Goal: Navigation & Orientation: Understand site structure

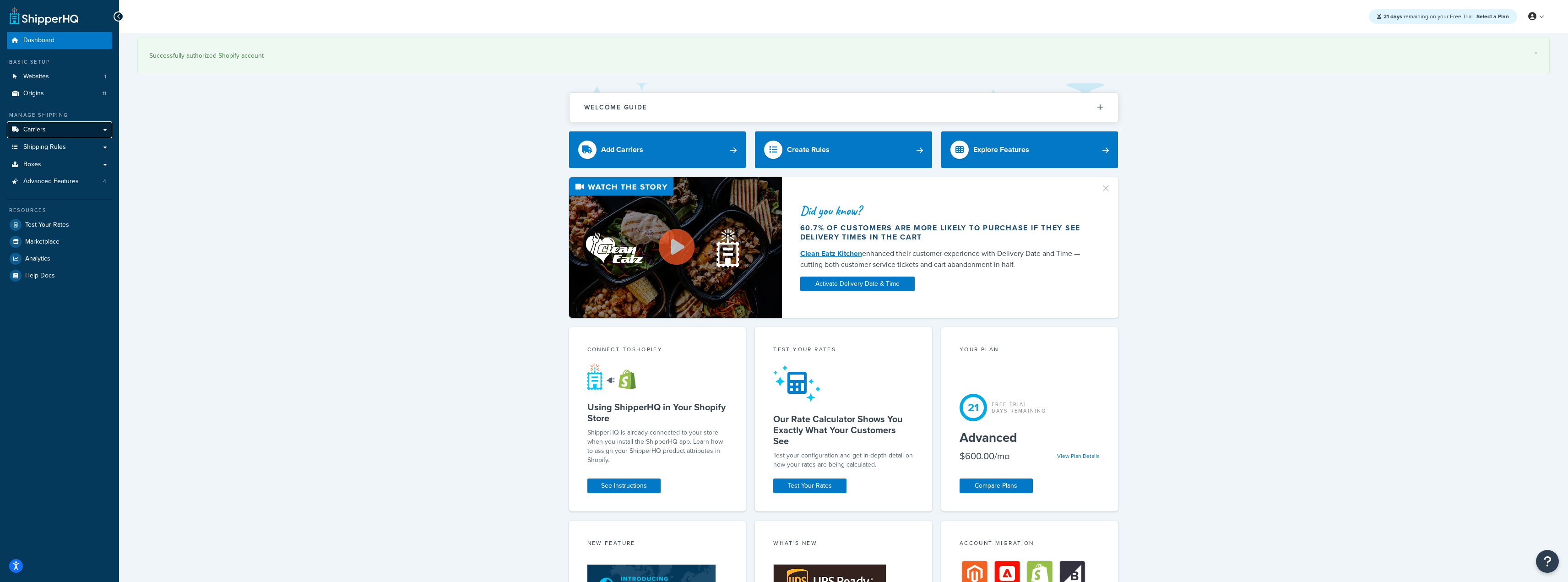
click at [80, 132] on link "Carriers" at bounding box center [60, 130] width 105 height 17
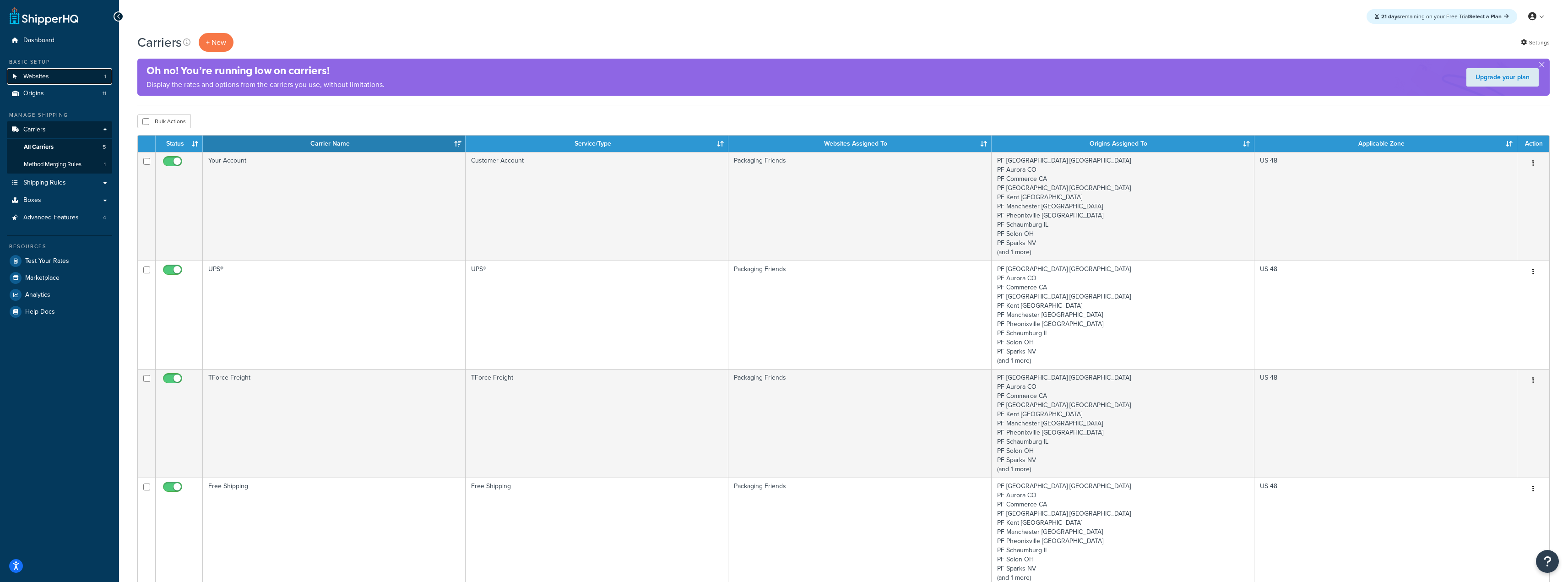
click at [49, 80] on link "Websites 1" at bounding box center [60, 76] width 105 height 17
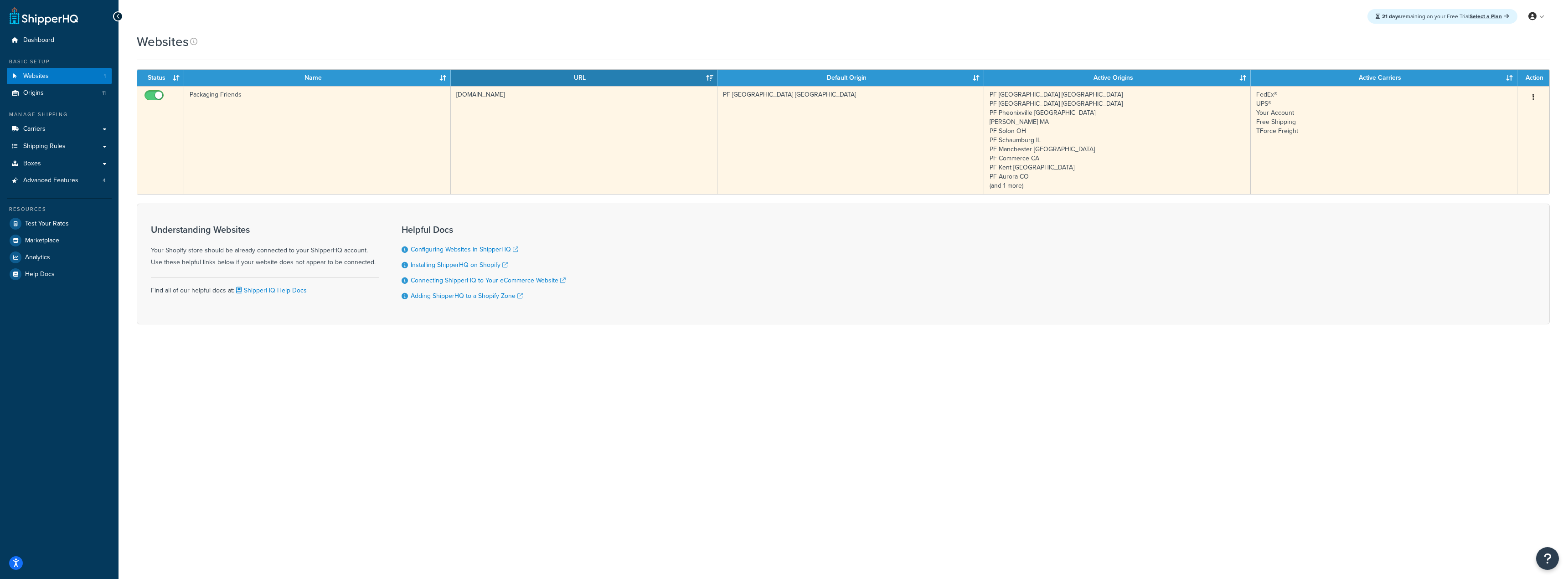
click at [1532, 97] on icon "button" at bounding box center [1533, 97] width 2 height 6
click at [1497, 111] on link "Edit" at bounding box center [1496, 115] width 72 height 19
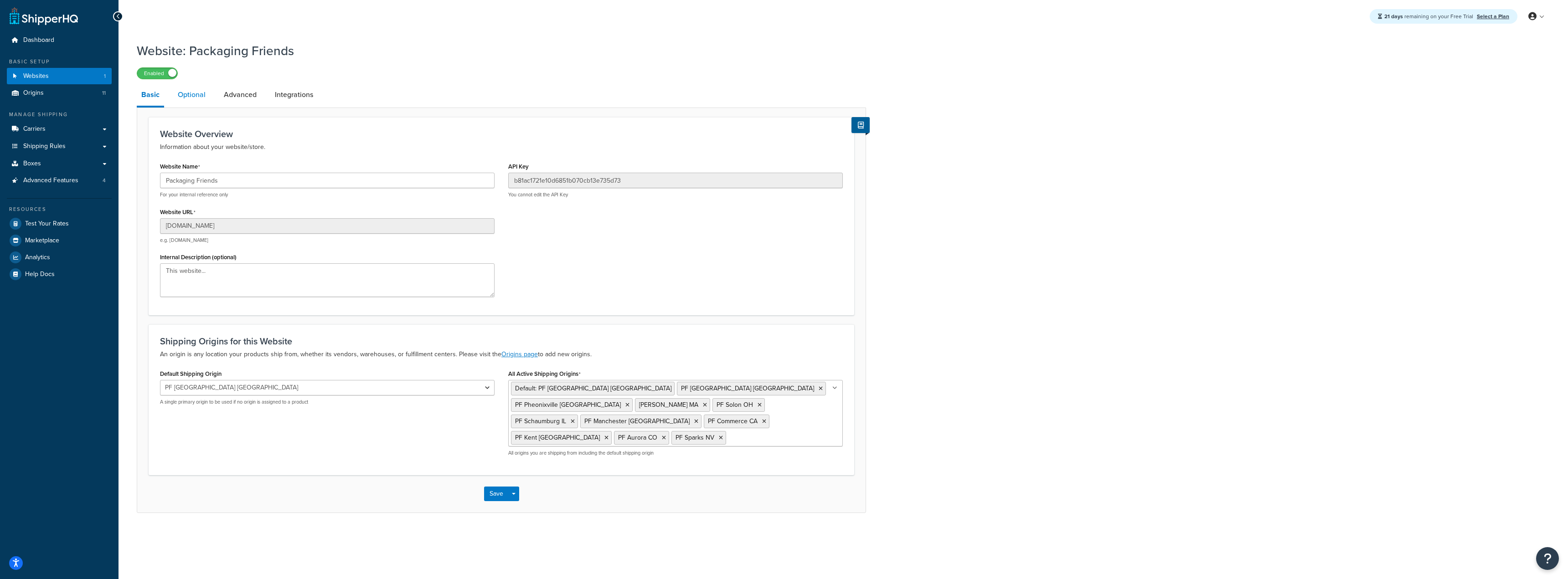
click at [209, 94] on link "Optional" at bounding box center [192, 94] width 37 height 22
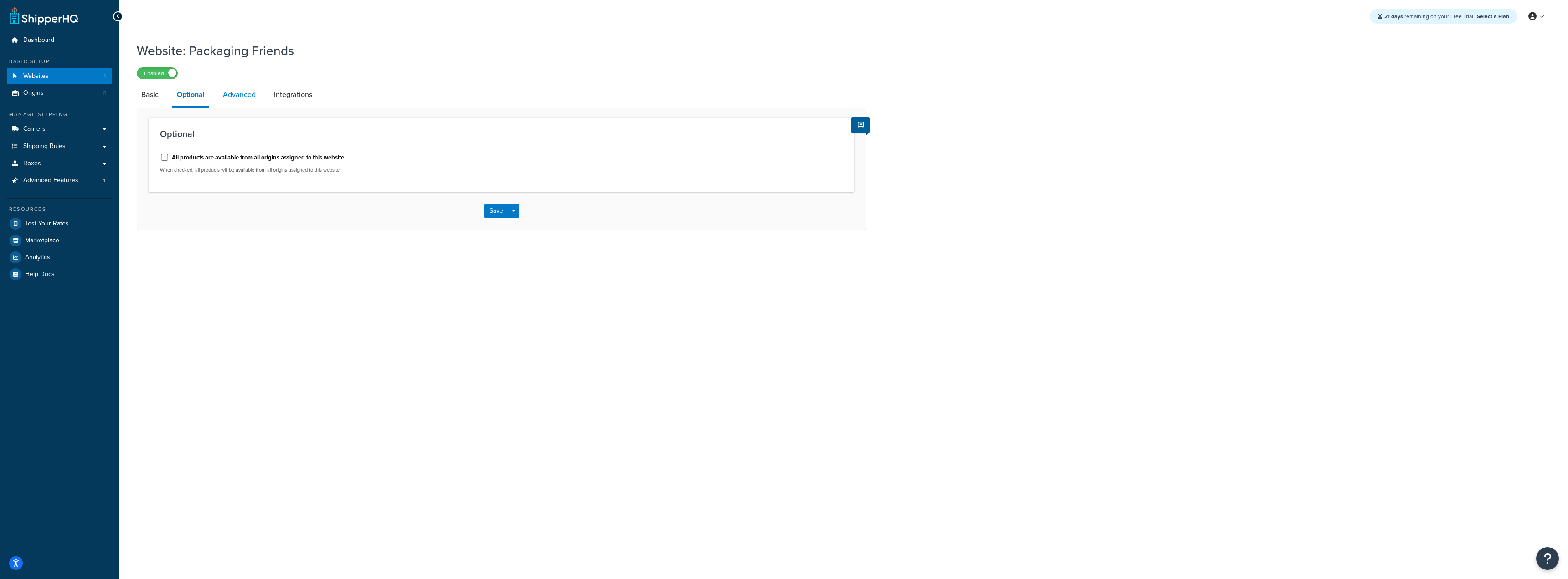
click at [237, 95] on link "Advanced" at bounding box center [239, 94] width 42 height 22
click at [289, 94] on link "Integrations" at bounding box center [293, 94] width 47 height 22
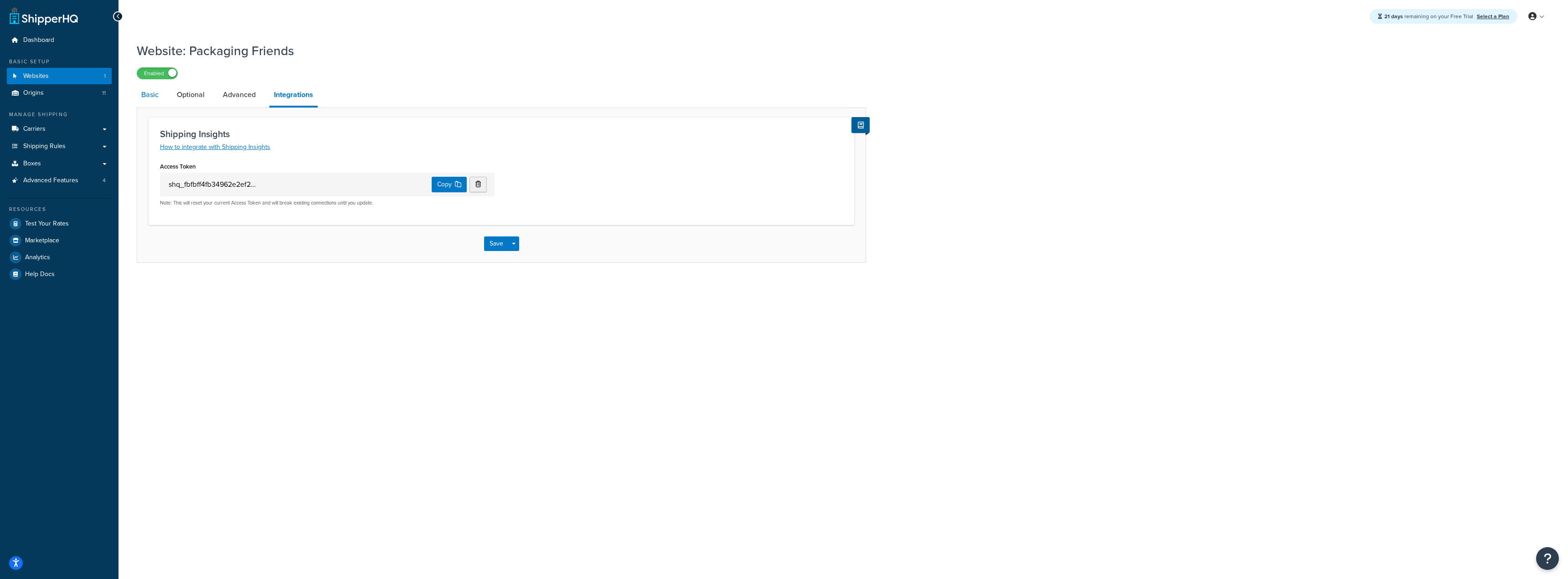
click at [158, 96] on link "Basic" at bounding box center [149, 94] width 26 height 22
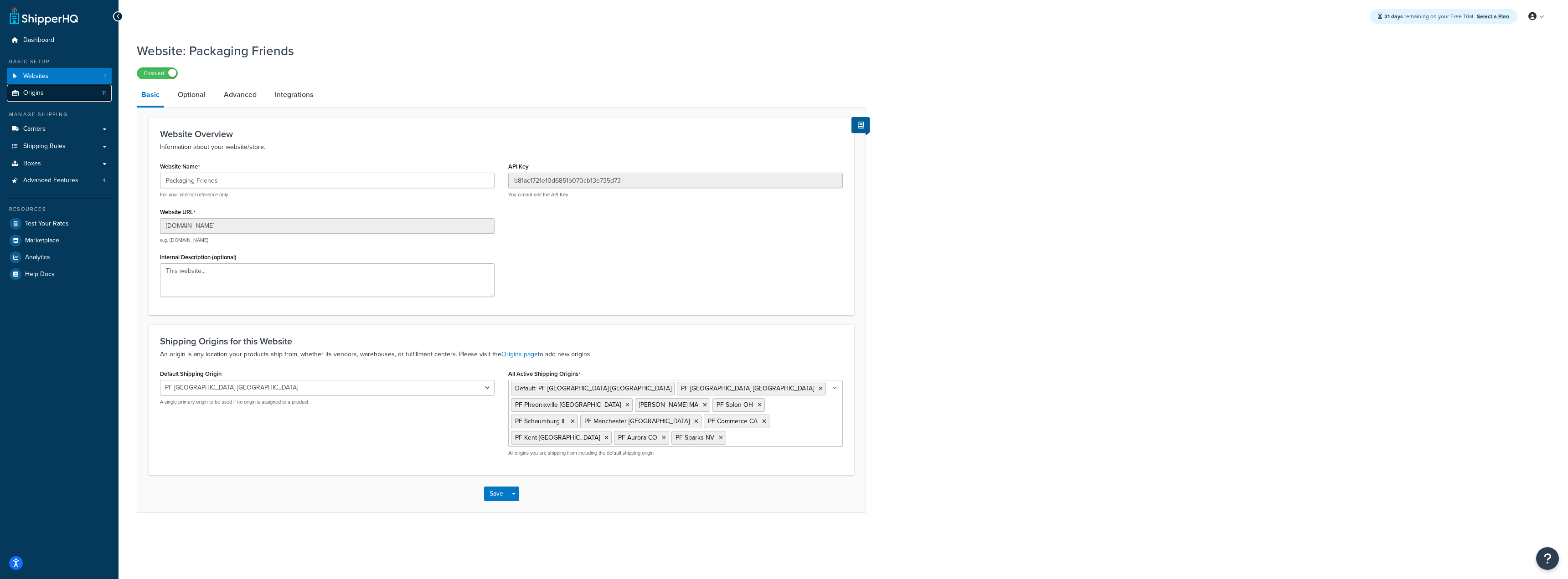
click at [68, 93] on link "Origins 11" at bounding box center [59, 93] width 105 height 17
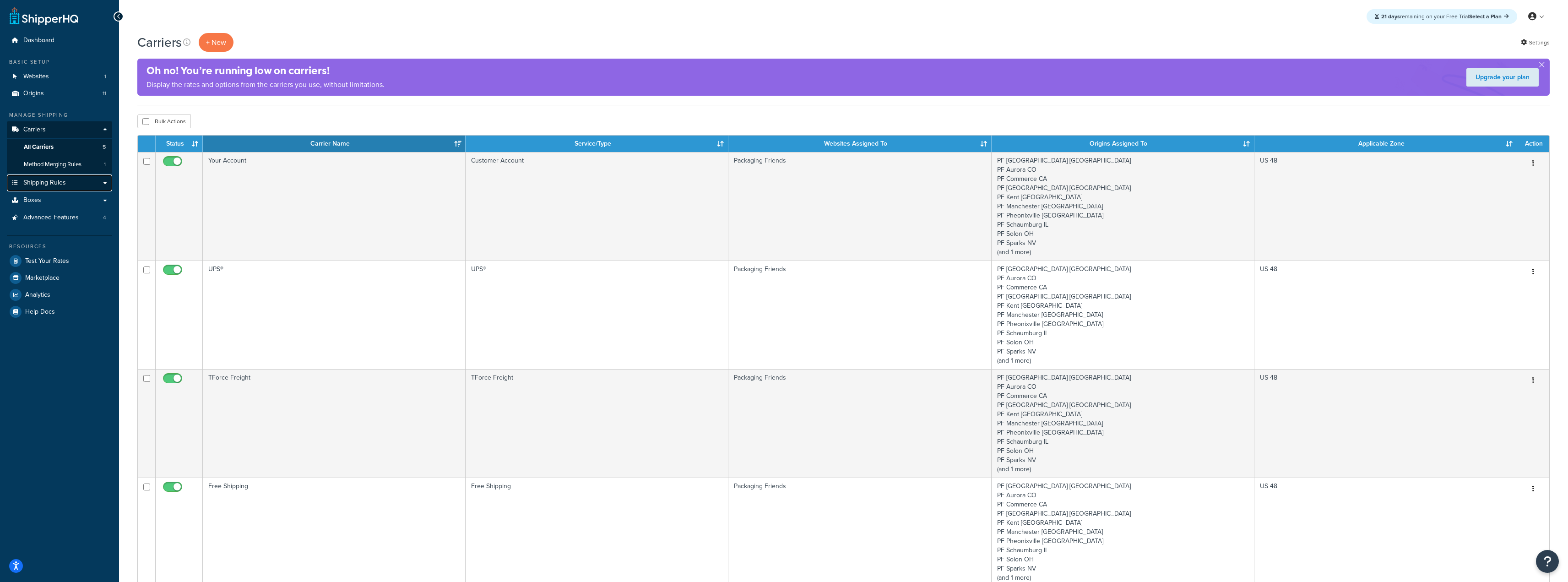
click at [71, 177] on link "Shipping Rules" at bounding box center [60, 183] width 105 height 17
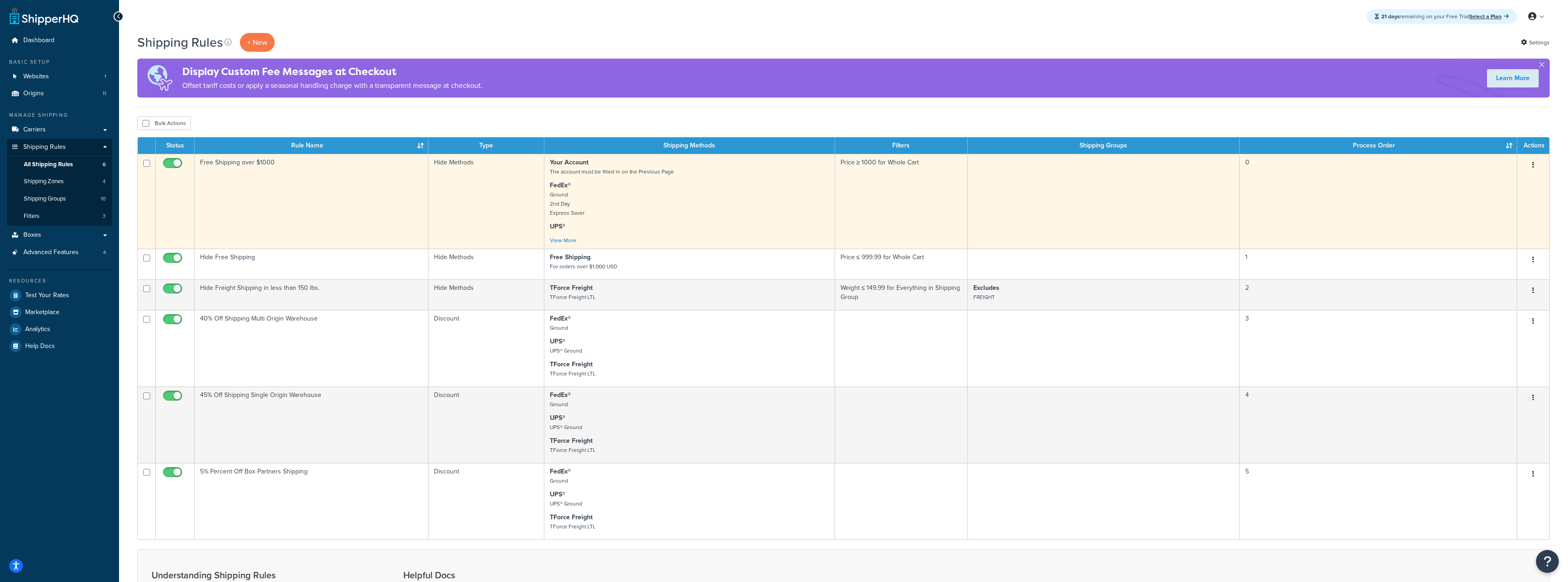
click at [363, 209] on td "Free Shipping over $1000" at bounding box center [311, 201] width 234 height 95
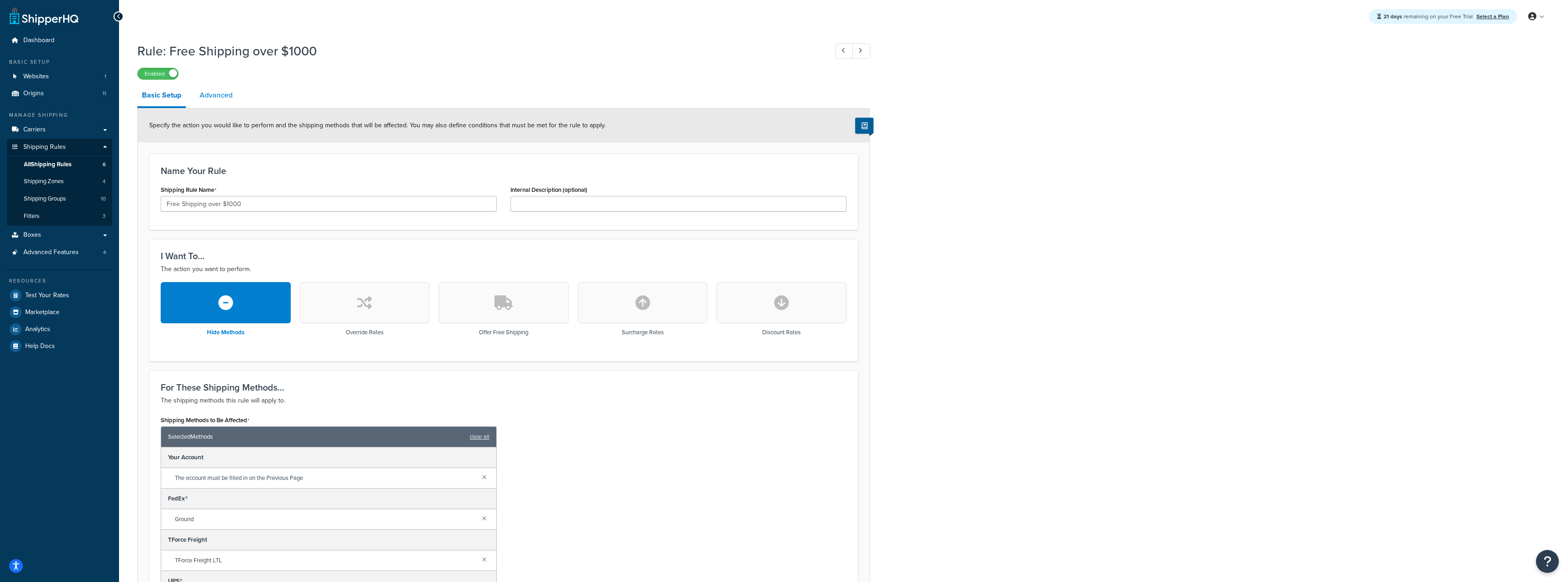
click at [216, 96] on link "Advanced" at bounding box center [216, 95] width 42 height 22
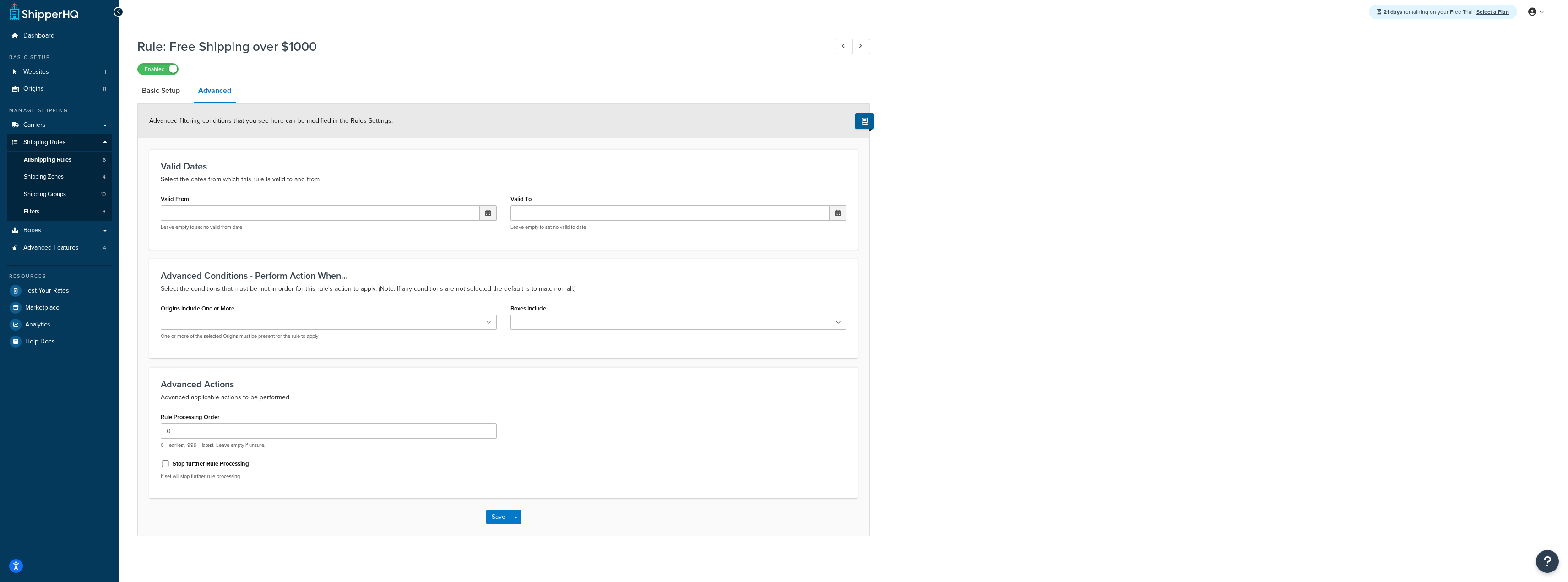
scroll to position [6, 0]
click at [371, 326] on ul at bounding box center [329, 322] width 336 height 15
click at [404, 297] on div "Advanced Conditions - Perform Action When... Select the conditions that must be…" at bounding box center [503, 308] width 709 height 99
click at [235, 216] on input "Valid From" at bounding box center [321, 213] width 319 height 15
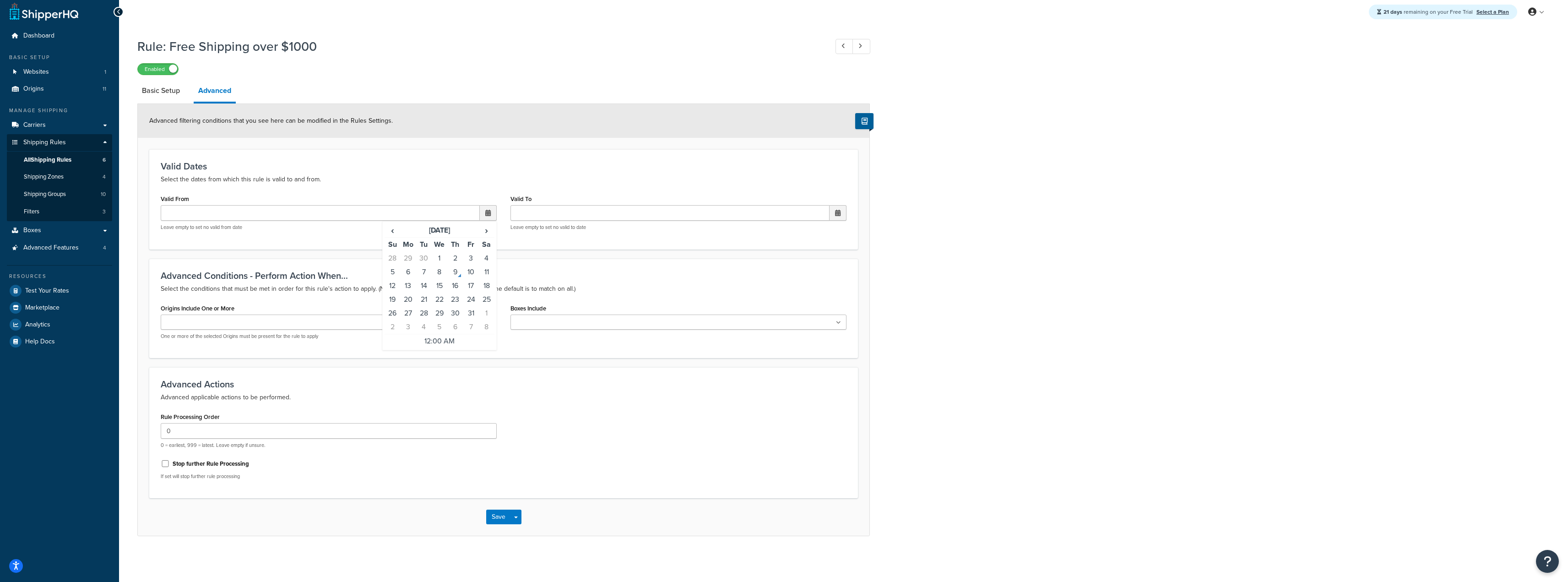
click at [228, 142] on form "Advanced filtering conditions that you see here can be modified in the Rules Se…" at bounding box center [503, 320] width 732 height 432
click at [158, 99] on link "Basic Setup" at bounding box center [161, 90] width 47 height 22
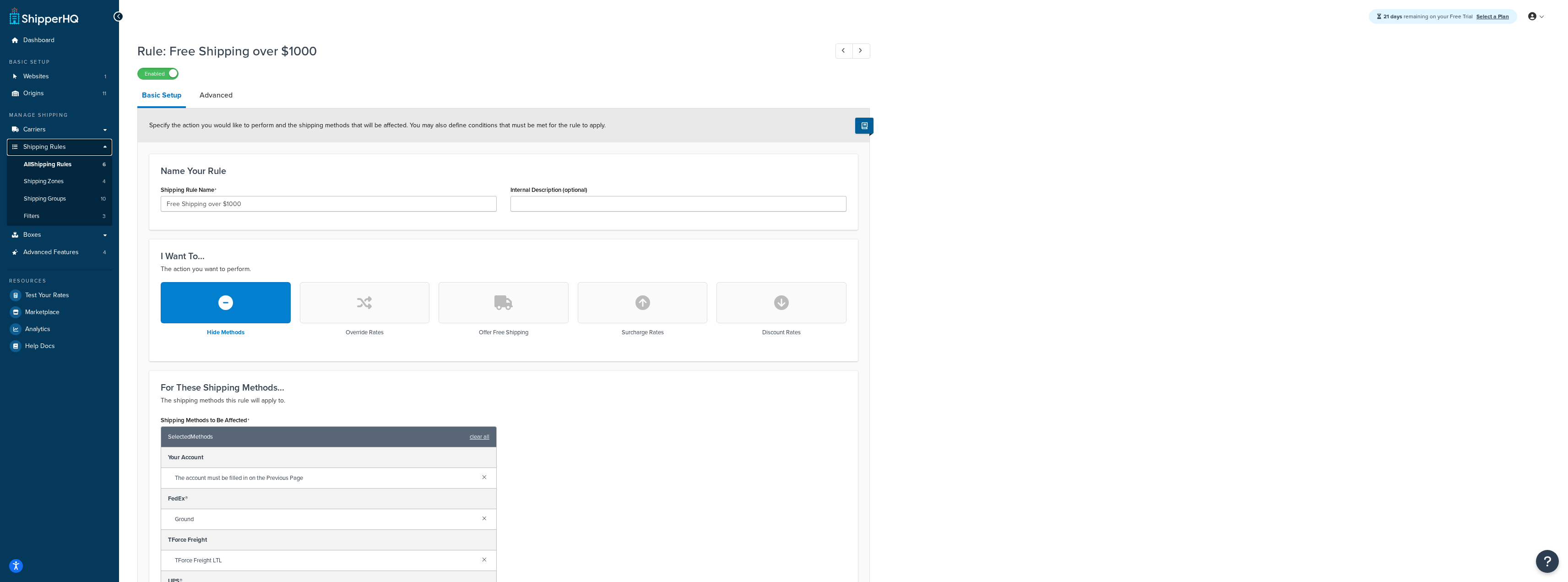
click at [53, 144] on span "Shipping Rules" at bounding box center [44, 147] width 42 height 8
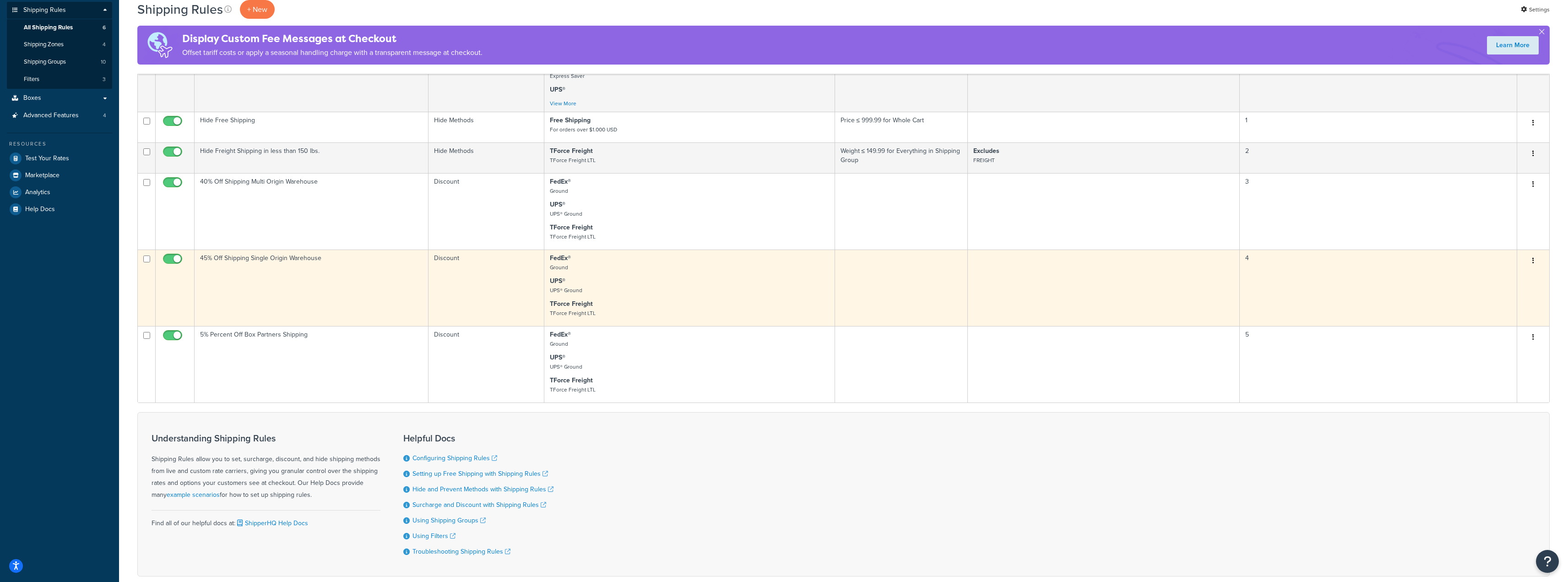
scroll to position [137, 0]
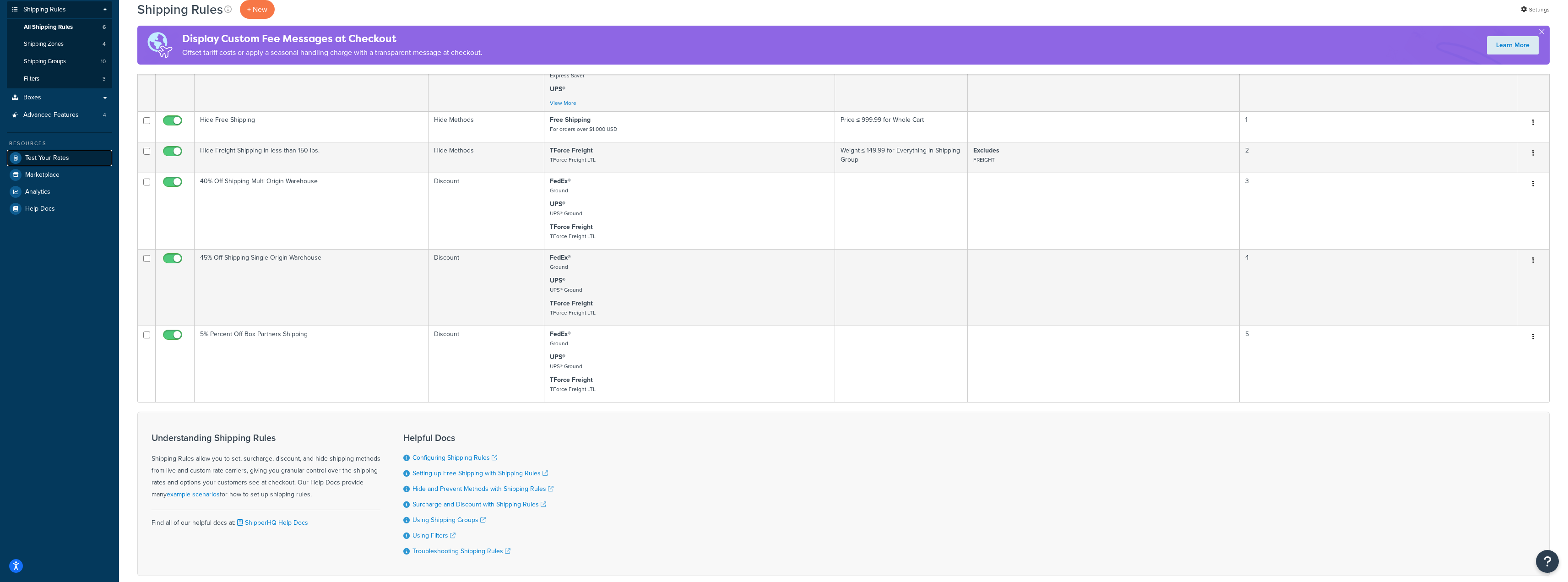
click at [67, 159] on span "Test Your Rates" at bounding box center [47, 158] width 44 height 8
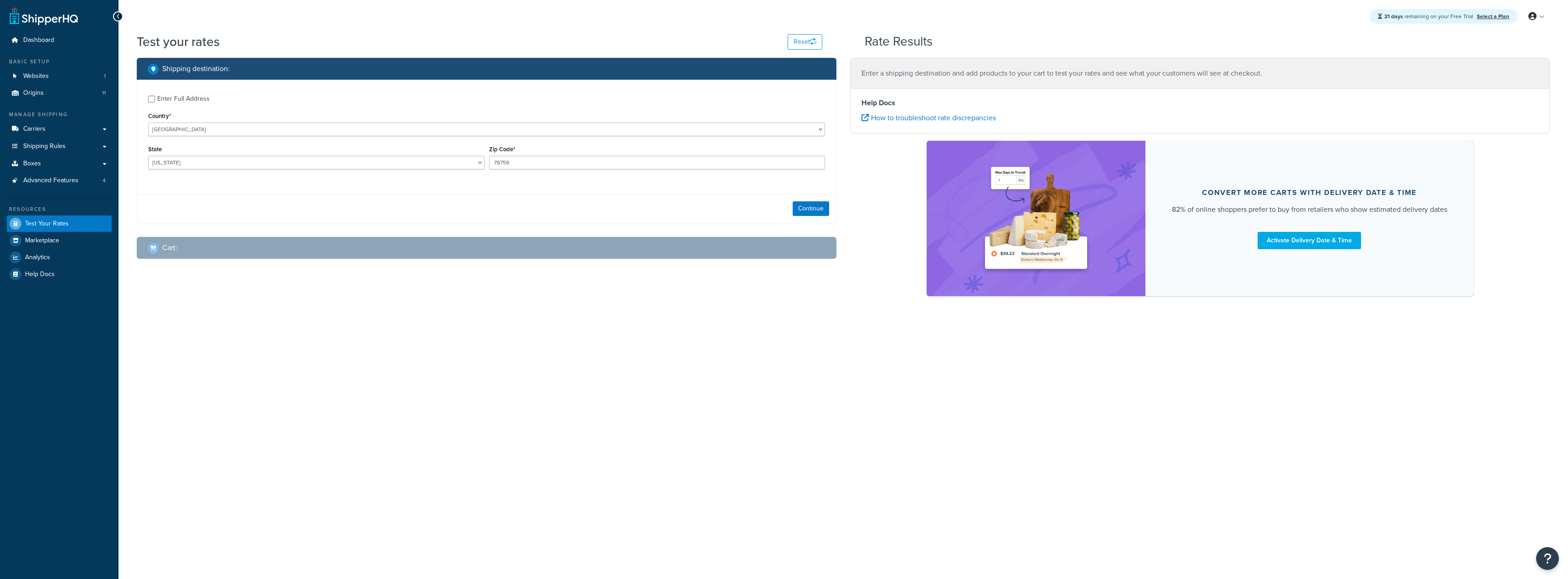
select select "[GEOGRAPHIC_DATA]"
click at [46, 239] on span "Marketplace" at bounding box center [42, 241] width 34 height 8
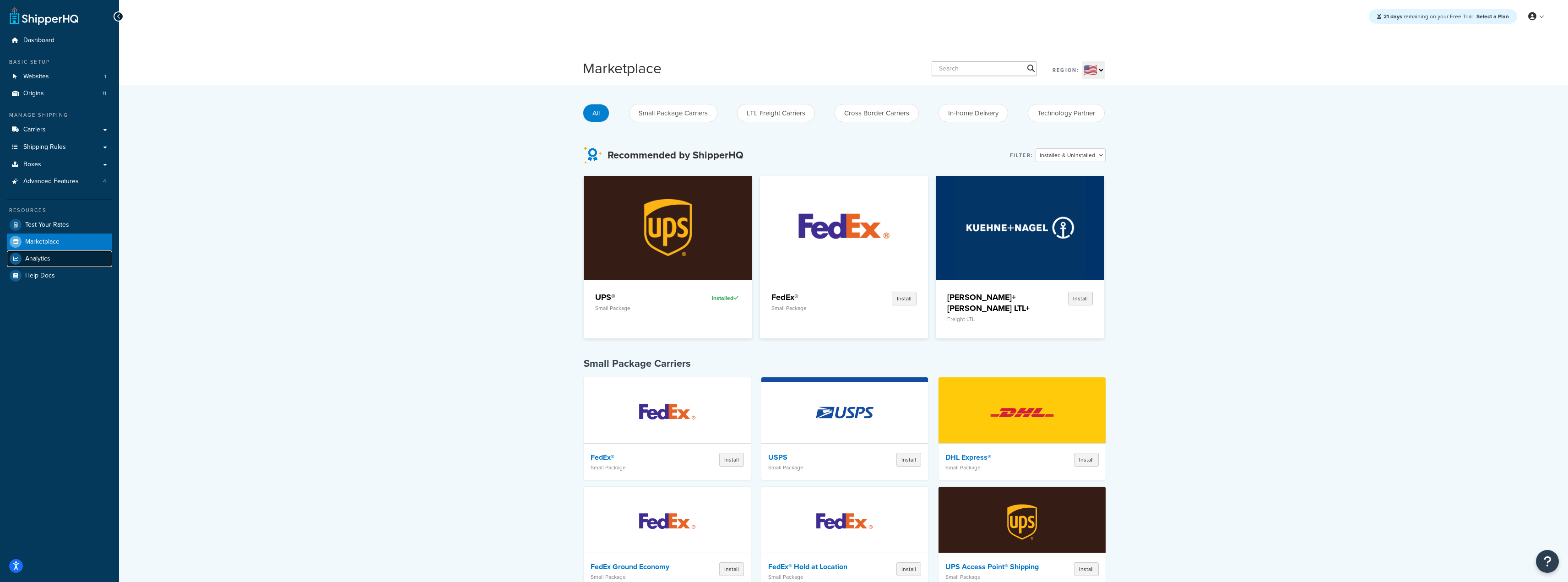
click at [53, 259] on link "Analytics" at bounding box center [60, 259] width 105 height 17
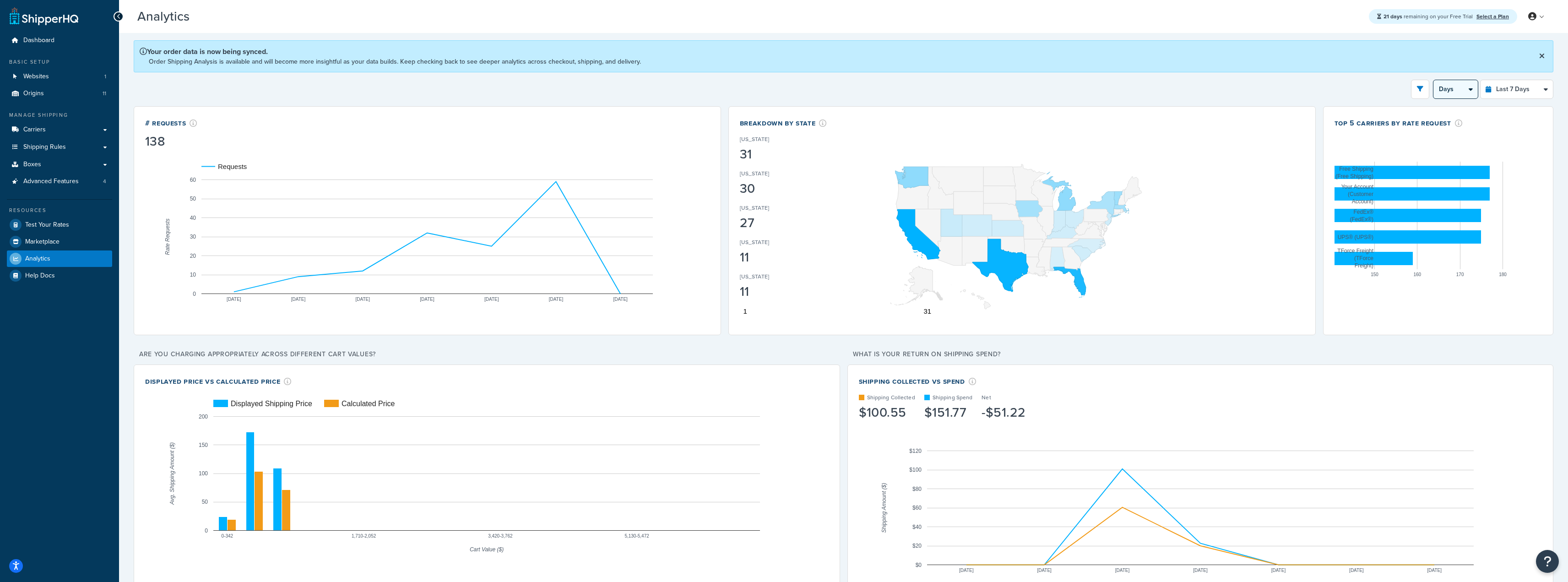
click at [1468, 87] on select "Days 12 Hours 6 Hours" at bounding box center [1455, 89] width 44 height 19
click at [1496, 89] on select "Last 24 Hours Last 7 Days Last 30 Days Last 3 Months Last 6 Months Last 12 Mont…" at bounding box center [1517, 89] width 72 height 19
select select "last_year"
click at [1481, 80] on select "Last 24 Hours Last 7 Days Last 30 Days Last 3 Months Last 6 Months Last 12 Mont…" at bounding box center [1517, 89] width 72 height 19
select select "1M"
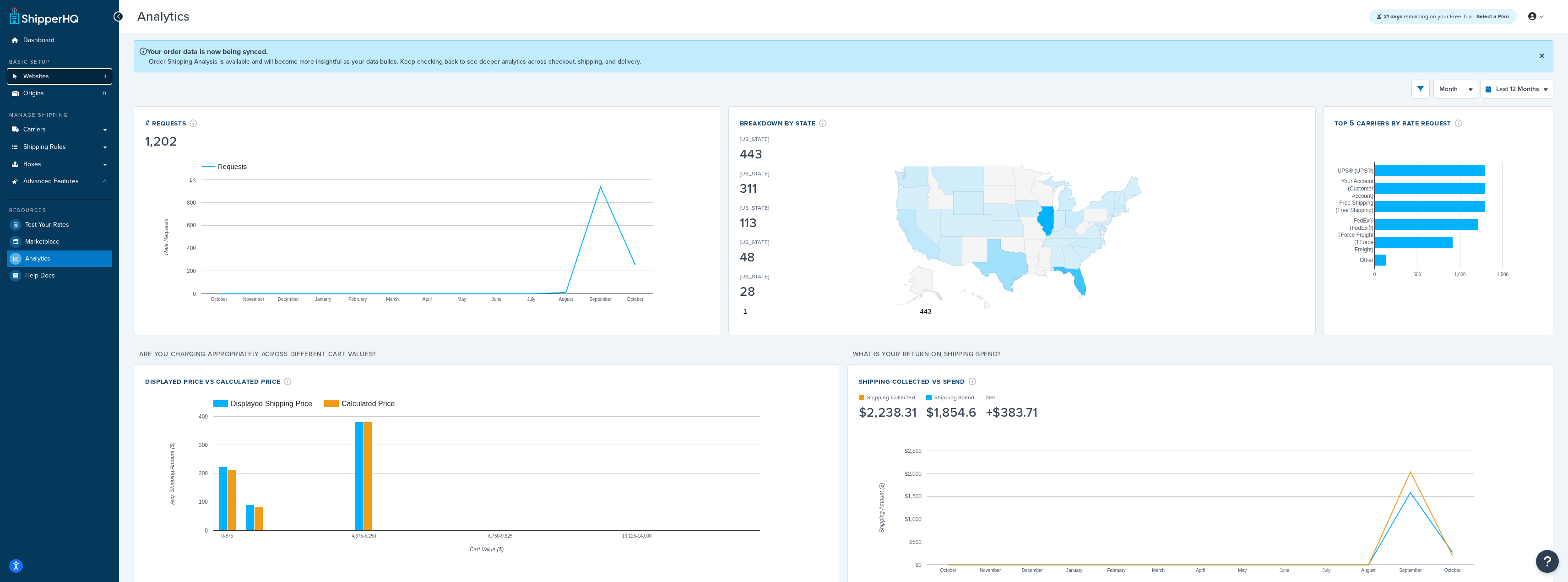
click at [54, 78] on link "Websites 1" at bounding box center [60, 76] width 105 height 17
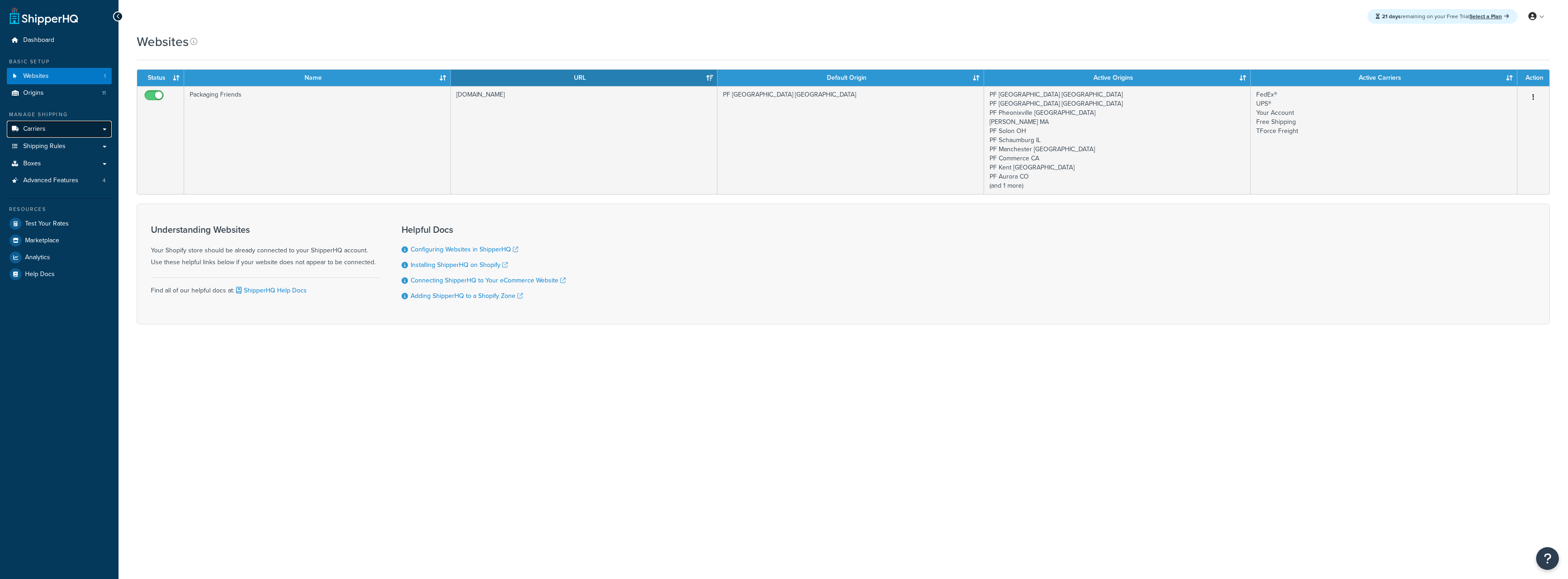
drag, startPoint x: 0, startPoint y: 0, endPoint x: 58, endPoint y: 132, distance: 144.2
click at [58, 132] on link "Carriers" at bounding box center [59, 129] width 105 height 17
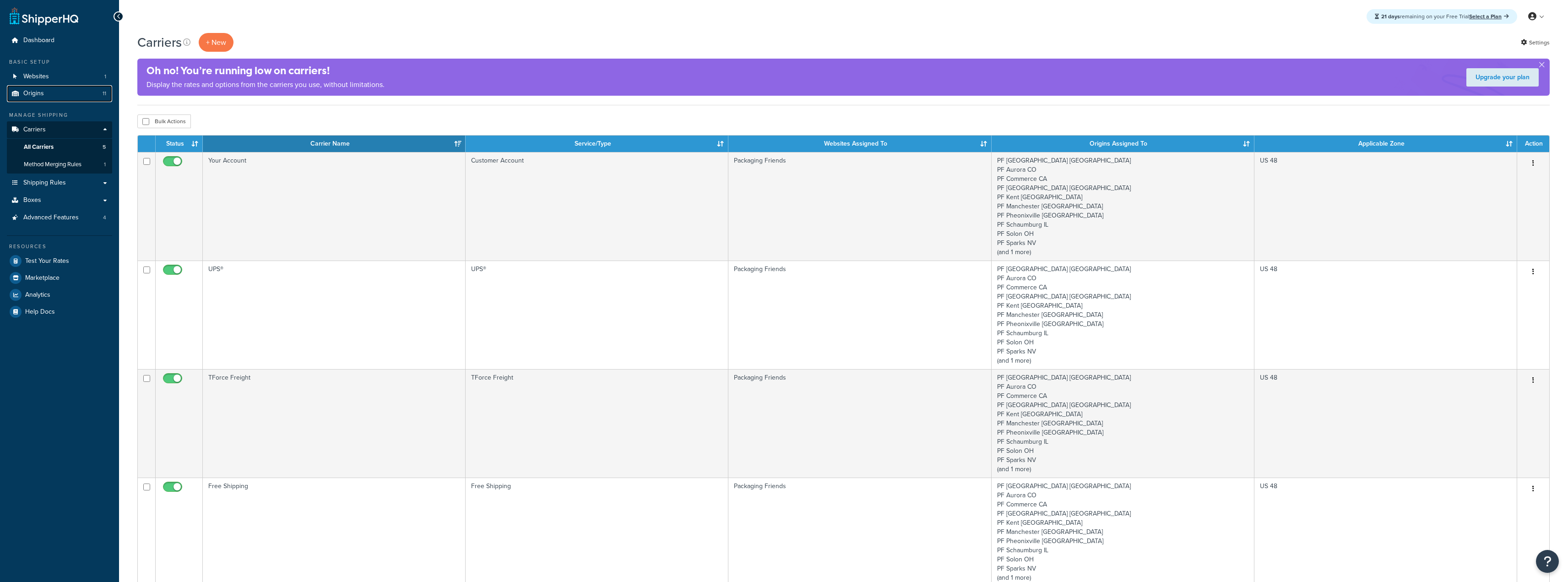
click at [60, 94] on link "Origins 11" at bounding box center [60, 94] width 105 height 17
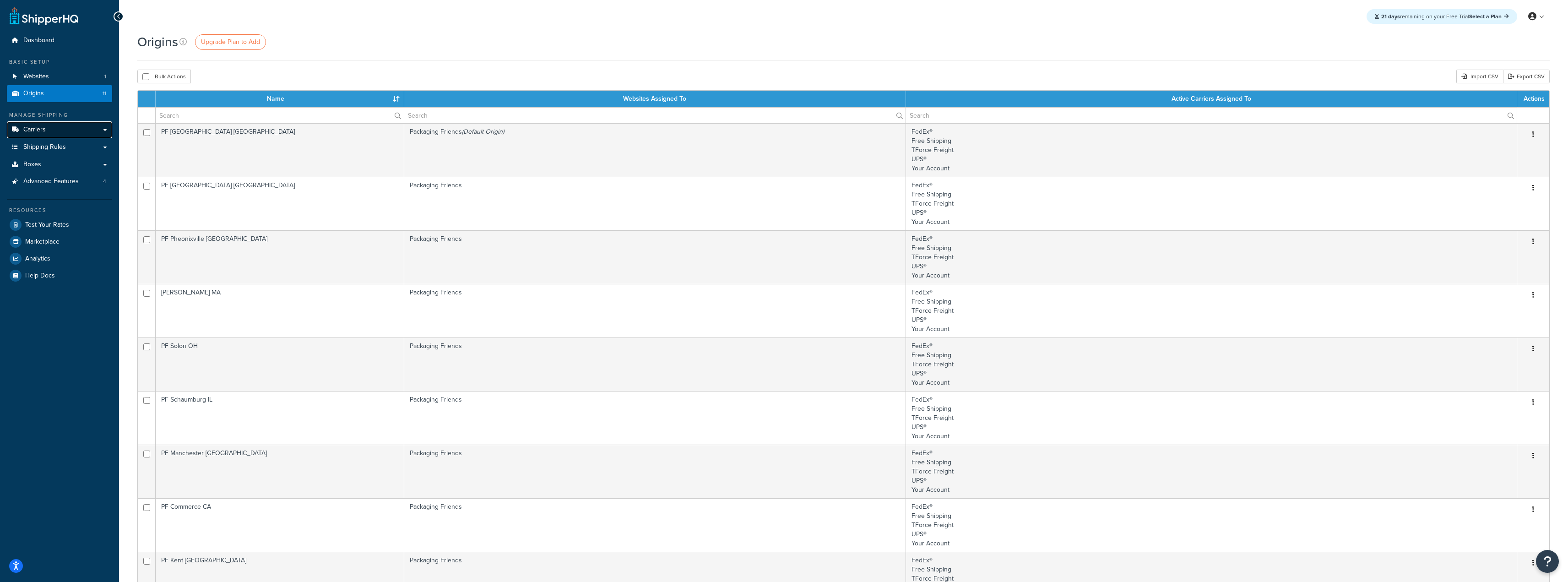
click at [73, 135] on link "Carriers" at bounding box center [60, 130] width 105 height 17
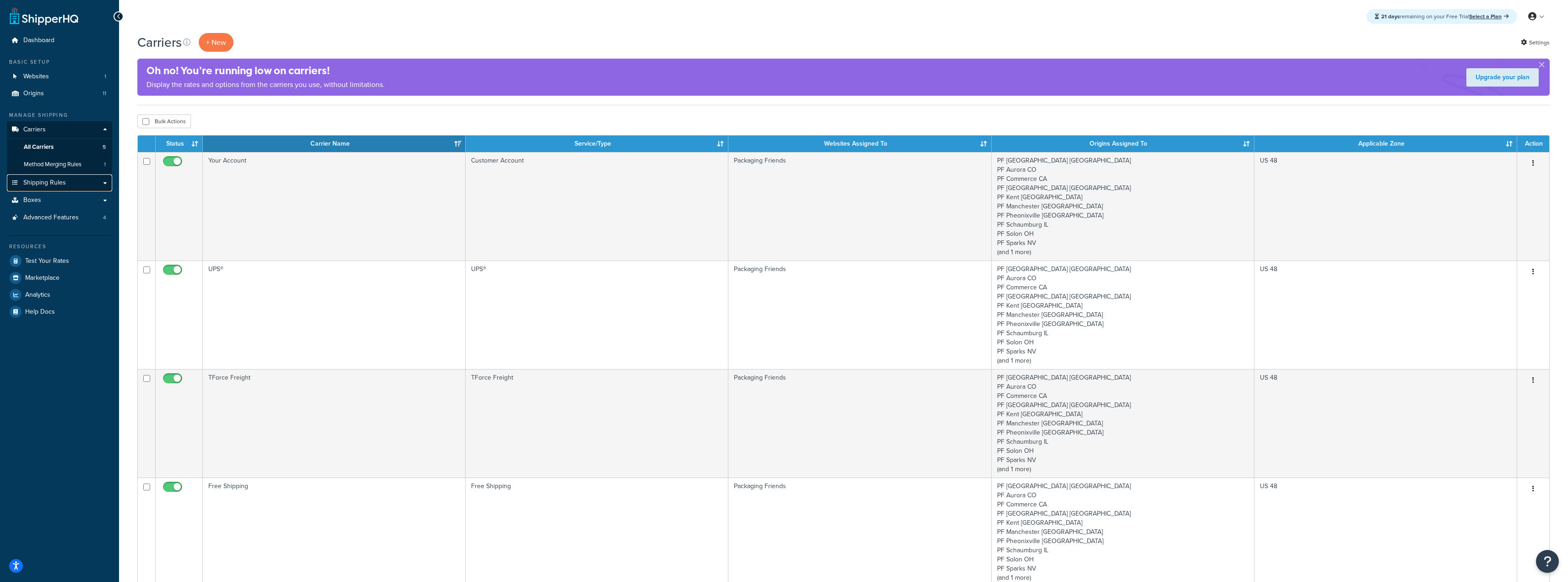
click at [78, 179] on link "Shipping Rules" at bounding box center [60, 183] width 105 height 17
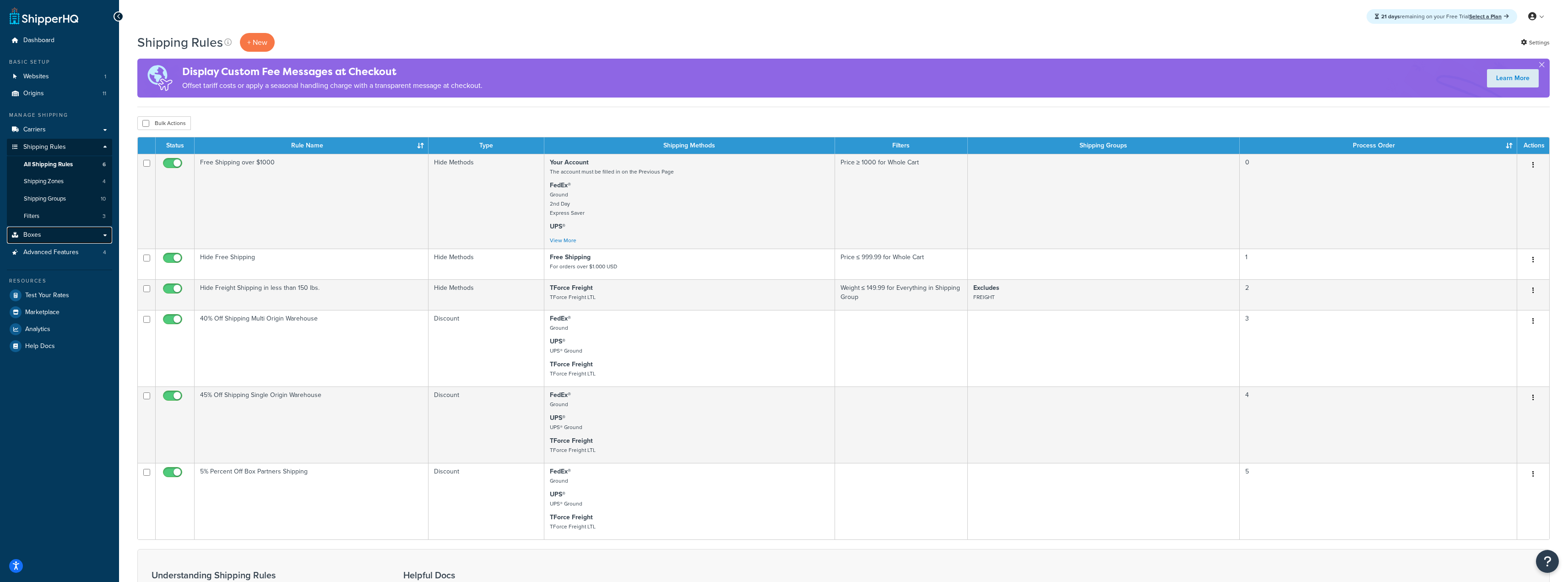
click at [40, 237] on span "Boxes" at bounding box center [32, 235] width 18 height 8
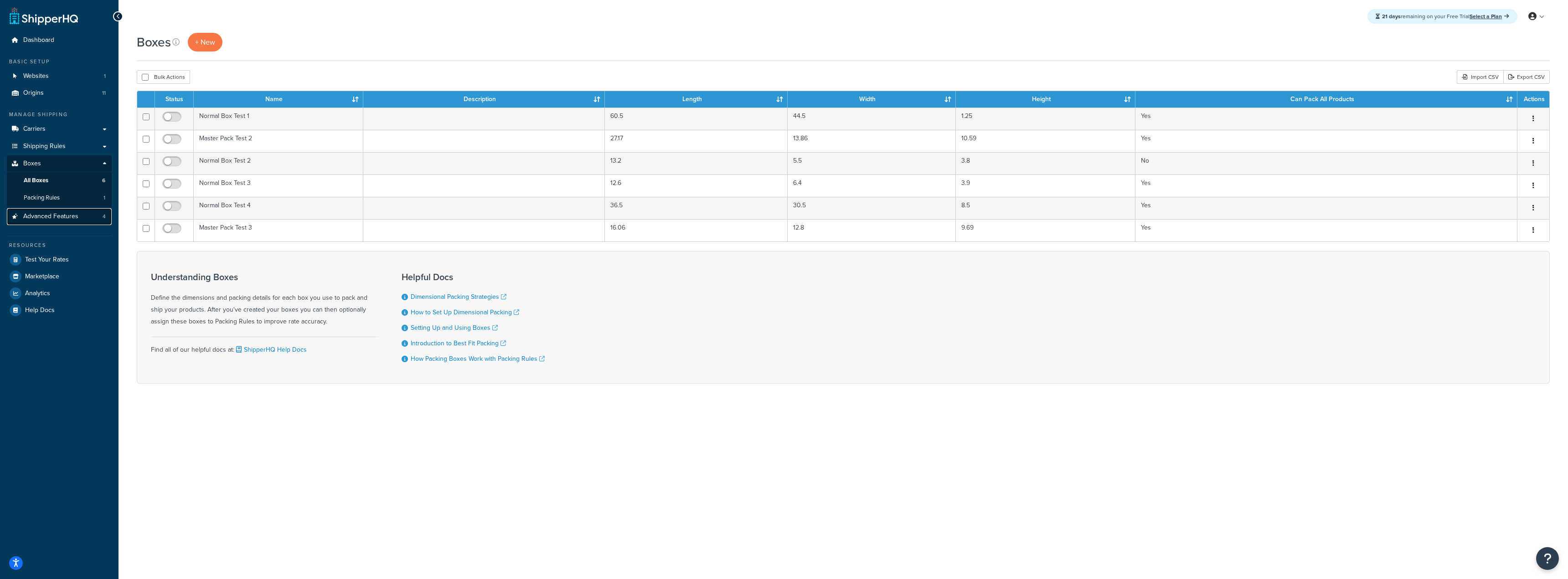
click at [85, 216] on link "Advanced Features 4" at bounding box center [59, 216] width 105 height 17
